Goal: Use online tool/utility: Use online tool/utility

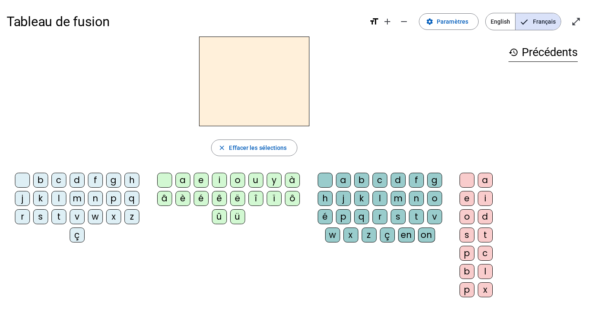
click at [82, 198] on div "m" at bounding box center [77, 198] width 15 height 15
click at [236, 178] on div "o" at bounding box center [237, 180] width 15 height 15
click at [418, 217] on div "t" at bounding box center [416, 216] width 15 height 15
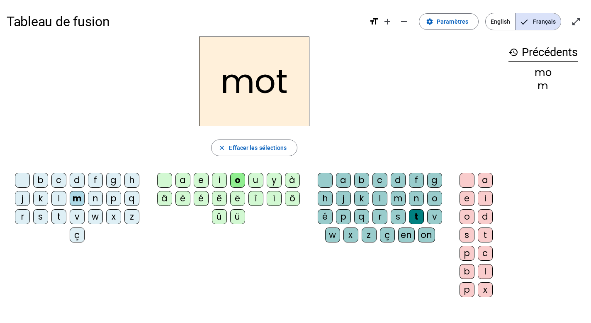
click at [115, 197] on div "p" at bounding box center [113, 198] width 15 height 15
click at [514, 52] on mat-icon "history" at bounding box center [514, 52] width 10 height 10
click at [63, 199] on div "l" at bounding box center [58, 198] width 15 height 15
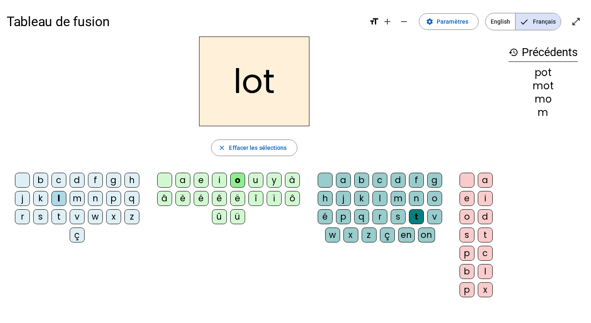
click at [21, 219] on div "r" at bounding box center [22, 216] width 15 height 15
click at [185, 179] on div "a" at bounding box center [182, 180] width 15 height 15
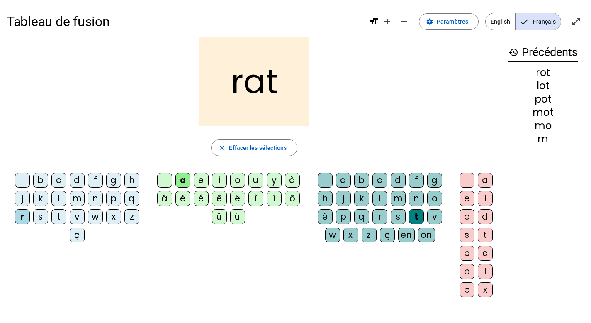
click at [219, 181] on div "i" at bounding box center [219, 180] width 15 height 15
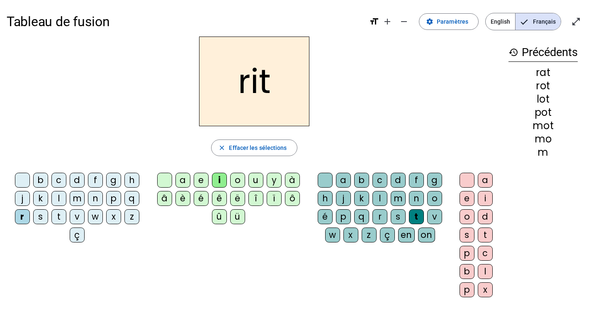
click at [79, 217] on div "v" at bounding box center [77, 216] width 15 height 15
click at [74, 200] on div "m" at bounding box center [77, 198] width 15 height 15
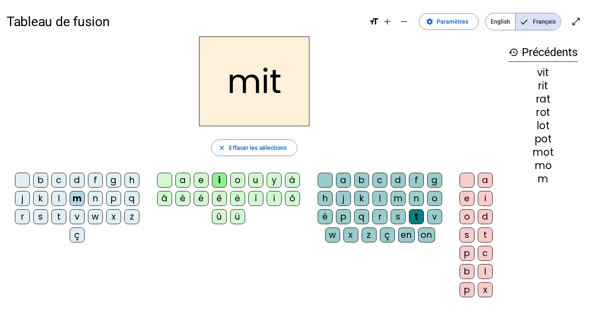
click at [76, 180] on div "d" at bounding box center [77, 180] width 15 height 15
